Goal: Transaction & Acquisition: Purchase product/service

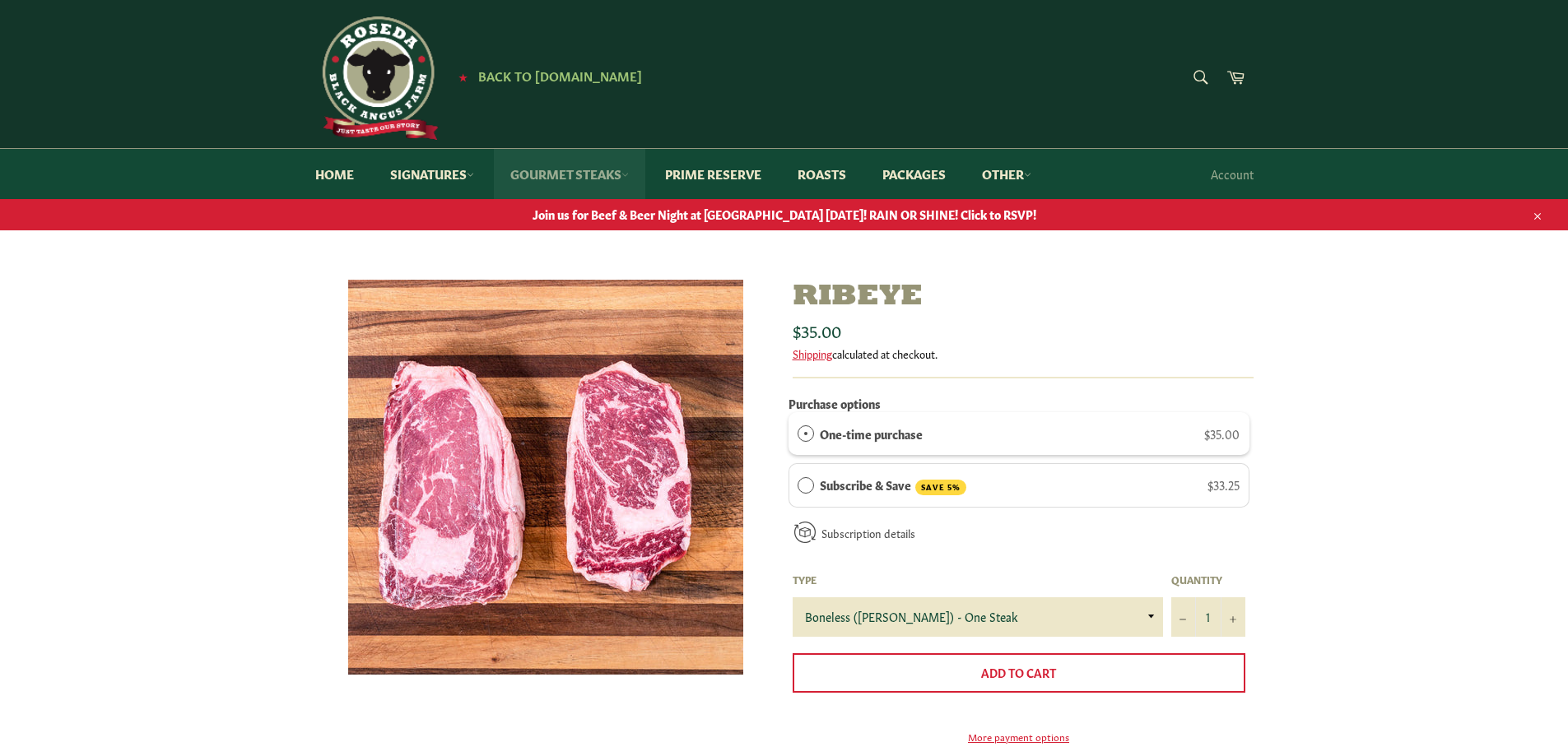
click at [609, 180] on link "Gourmet Steaks" at bounding box center [569, 173] width 151 height 50
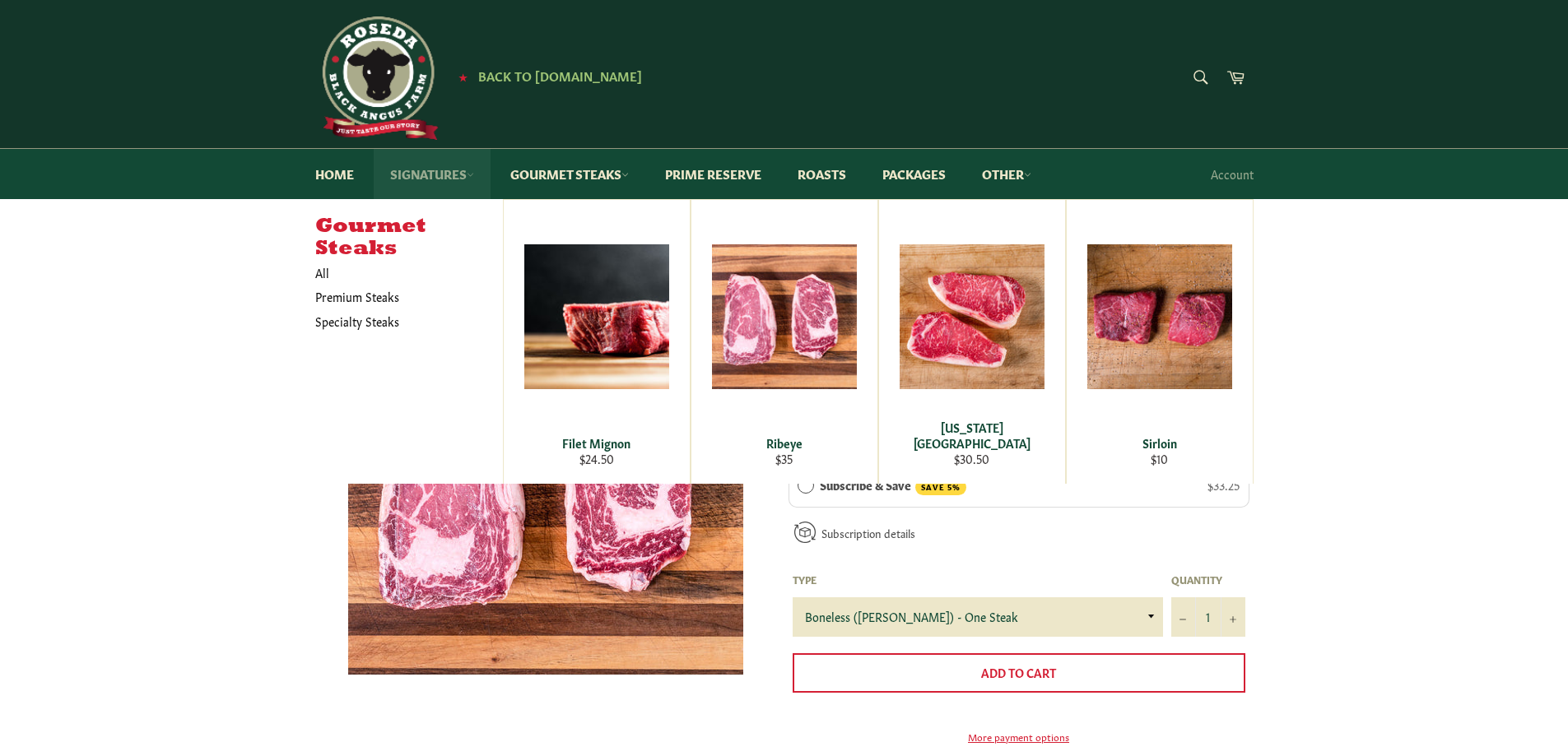
click at [432, 164] on link "Signatures" at bounding box center [432, 173] width 117 height 50
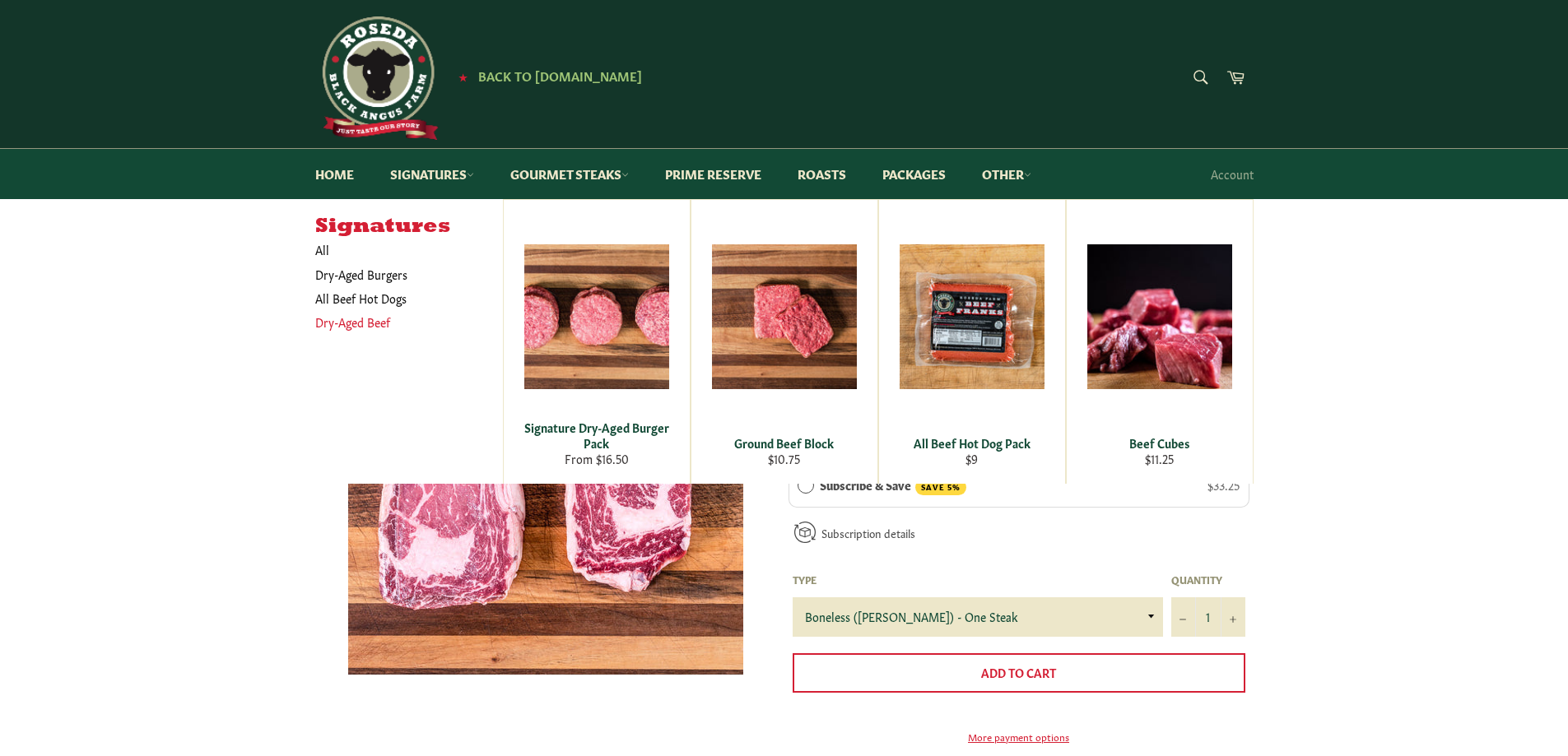
click at [376, 315] on link "Dry-Aged Beef" at bounding box center [397, 322] width 179 height 24
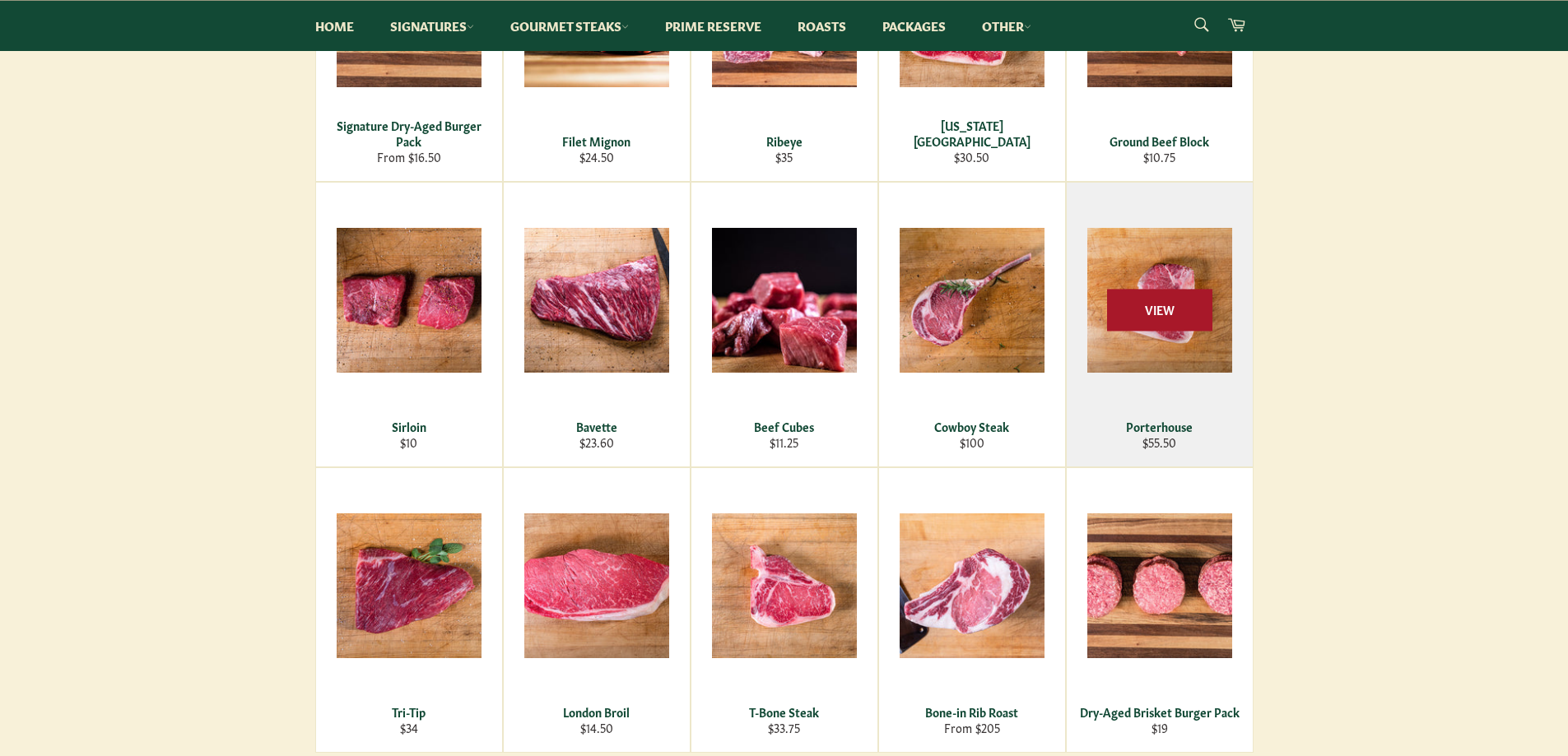
scroll to position [576, 0]
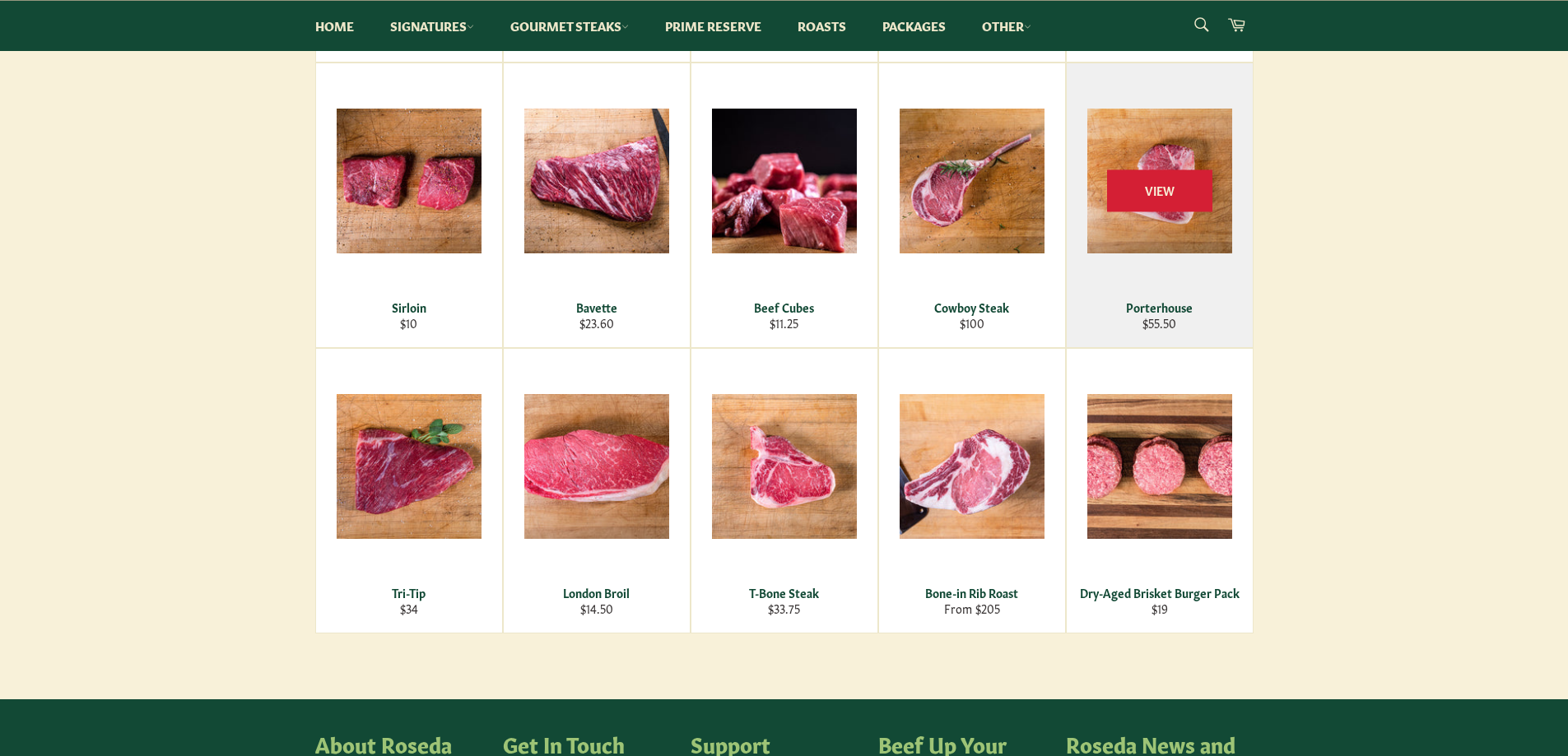
click at [1163, 224] on div "View" at bounding box center [1159, 205] width 186 height 284
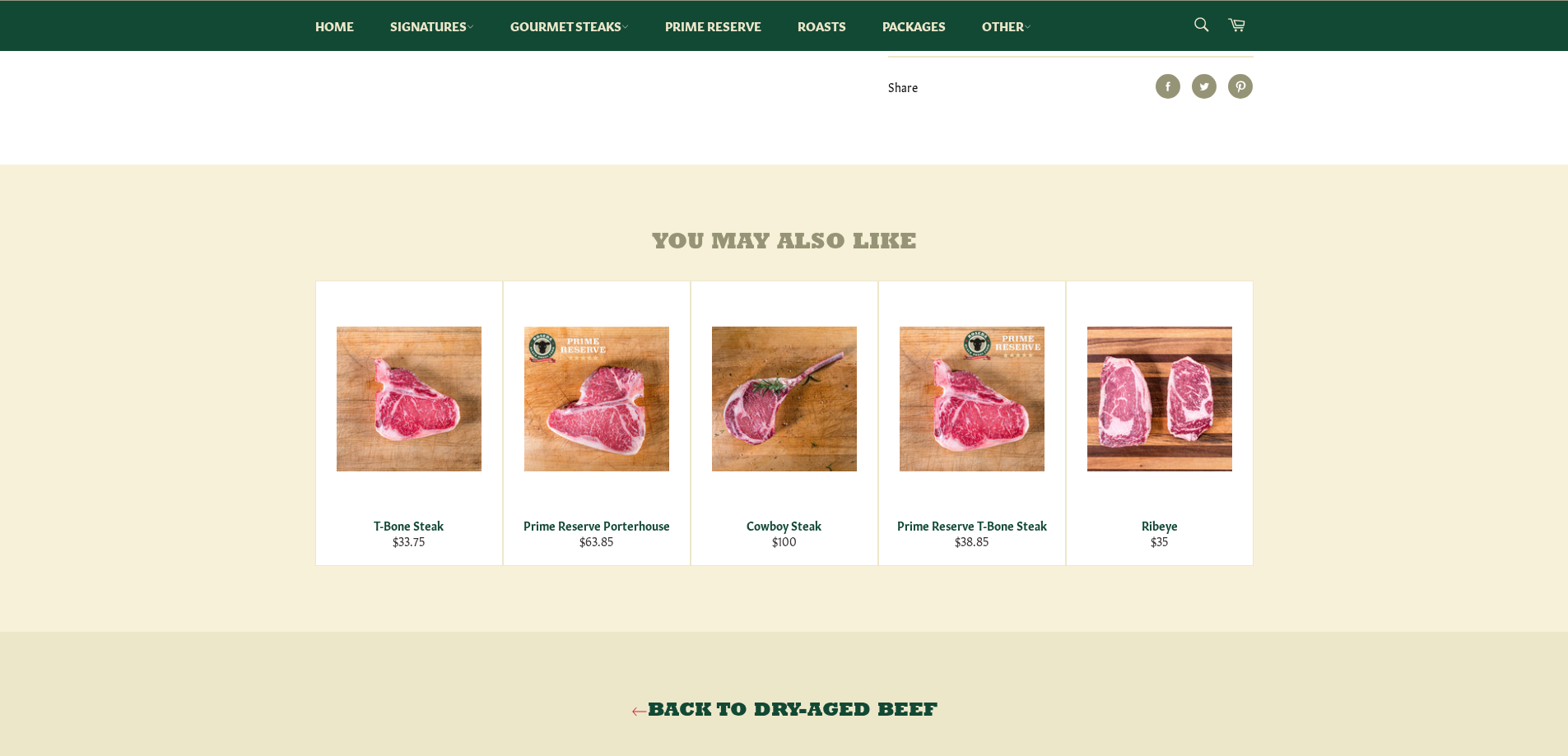
scroll to position [823, 0]
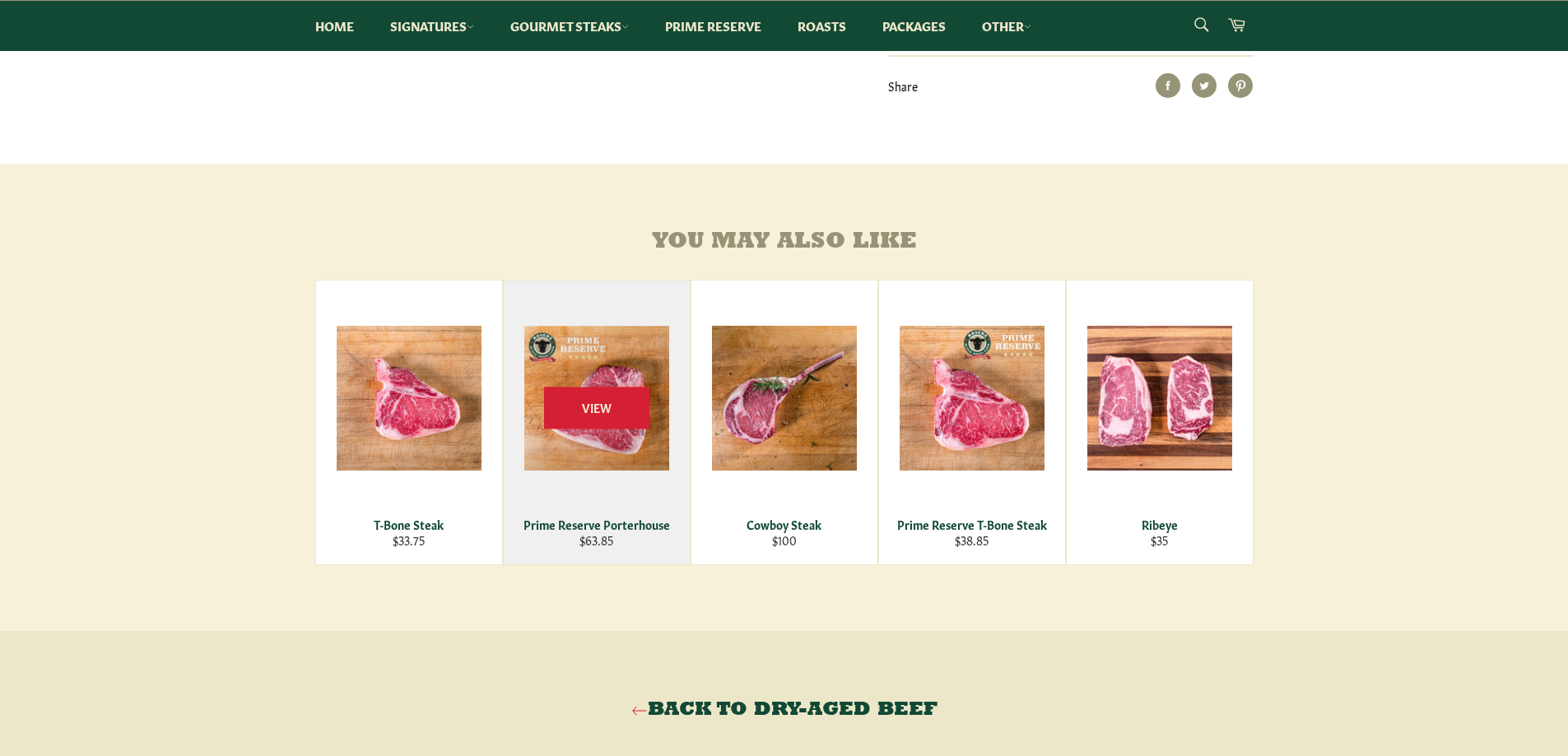
click at [640, 514] on div "View" at bounding box center [596, 422] width 186 height 284
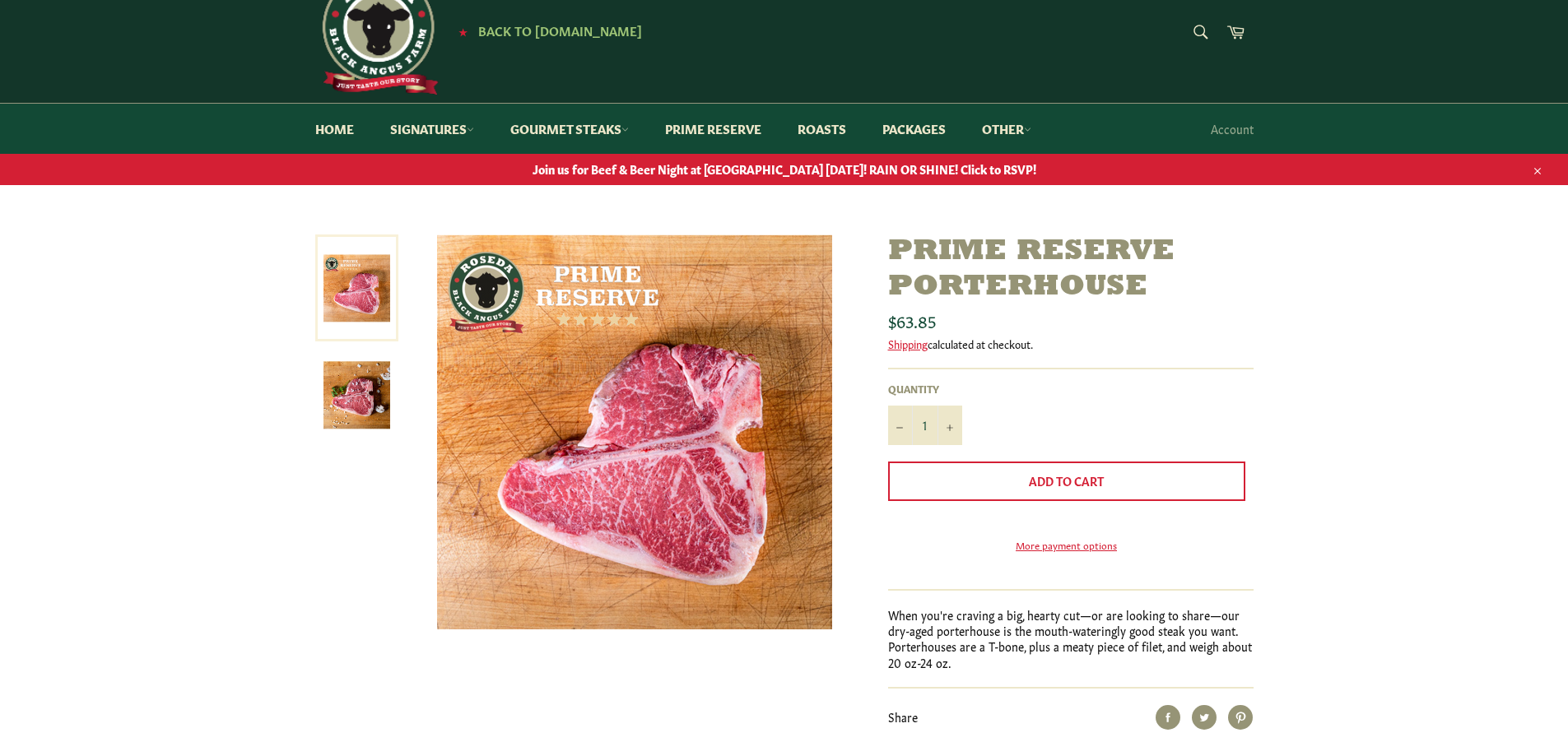
scroll to position [83, 0]
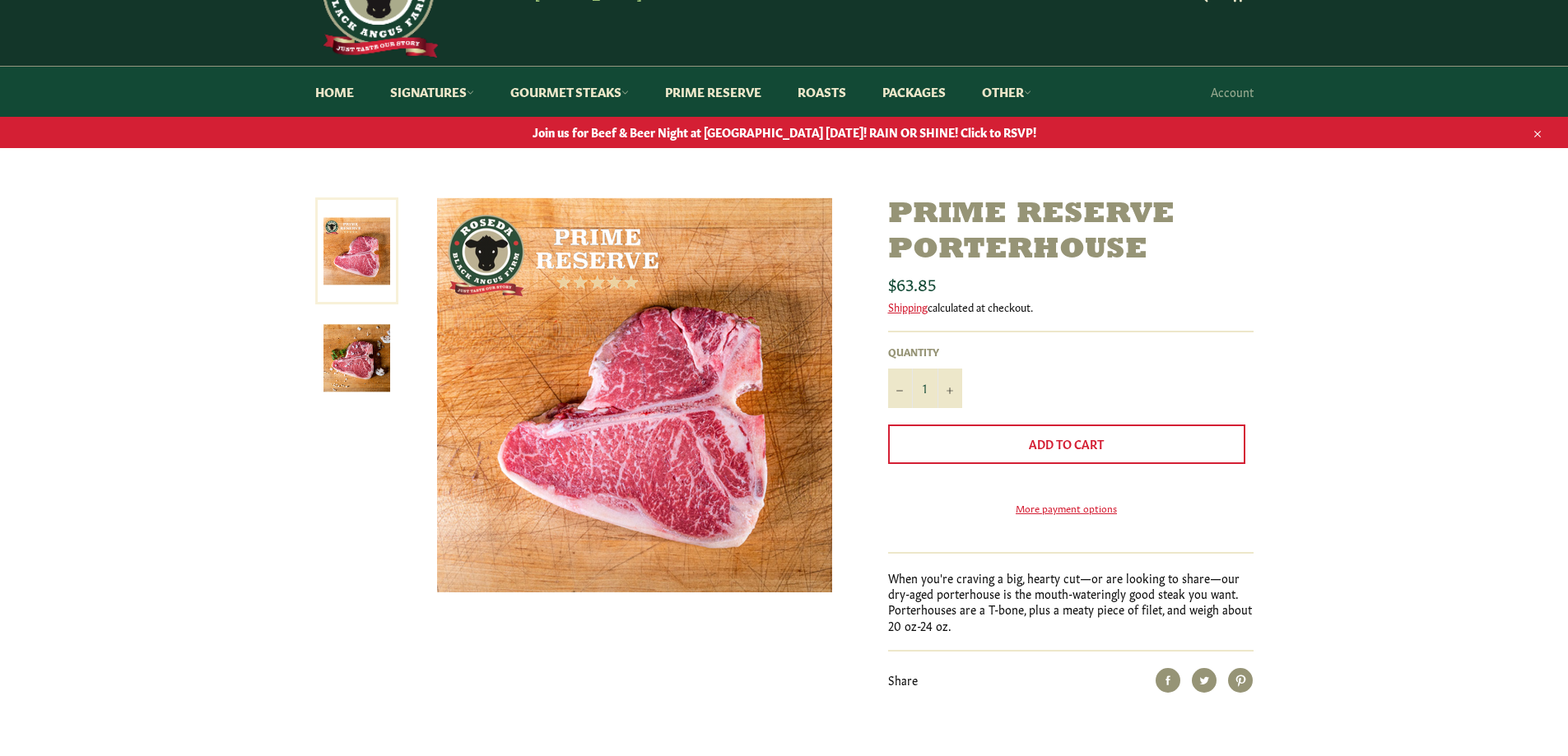
click at [759, 134] on span "Join us for Beef & Beer Night at [GEOGRAPHIC_DATA] [DATE]! RAIN OR SHINE! Click…" at bounding box center [784, 132] width 1568 height 16
